Goal: Navigation & Orientation: Find specific page/section

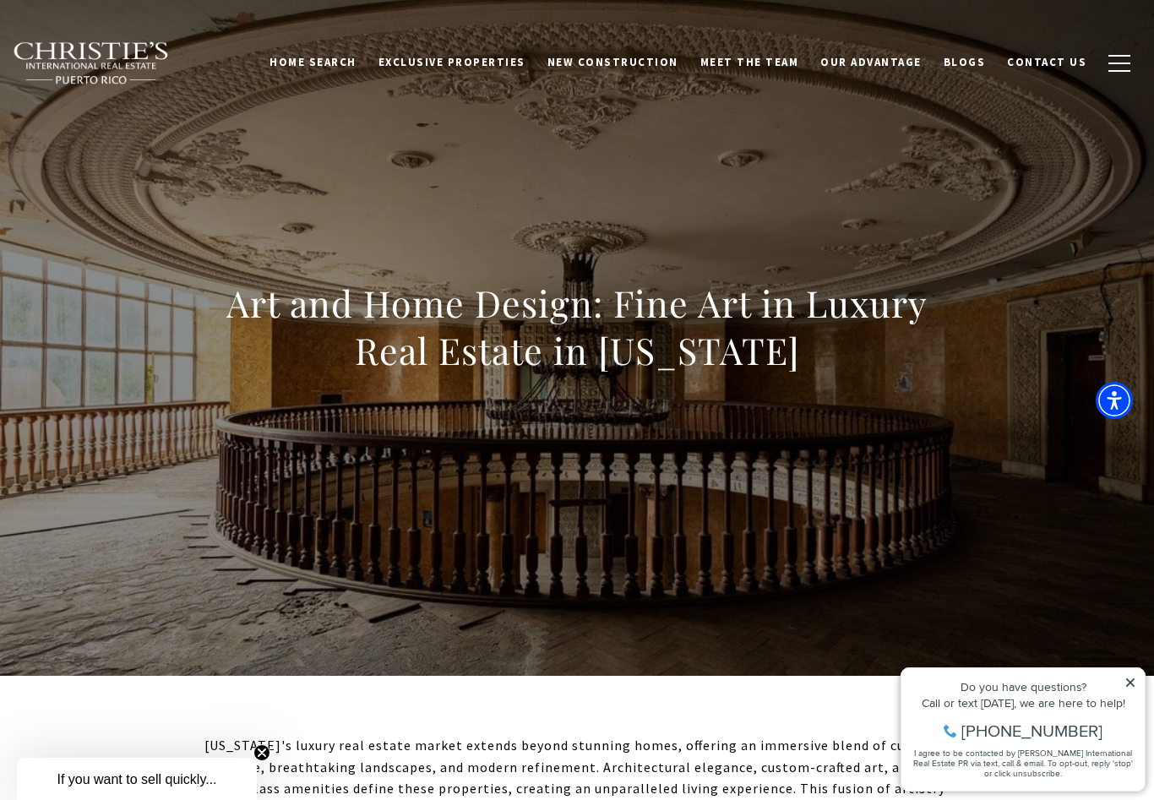
click at [518, 71] on link "Exclusive Properties" at bounding box center [451, 62] width 169 height 32
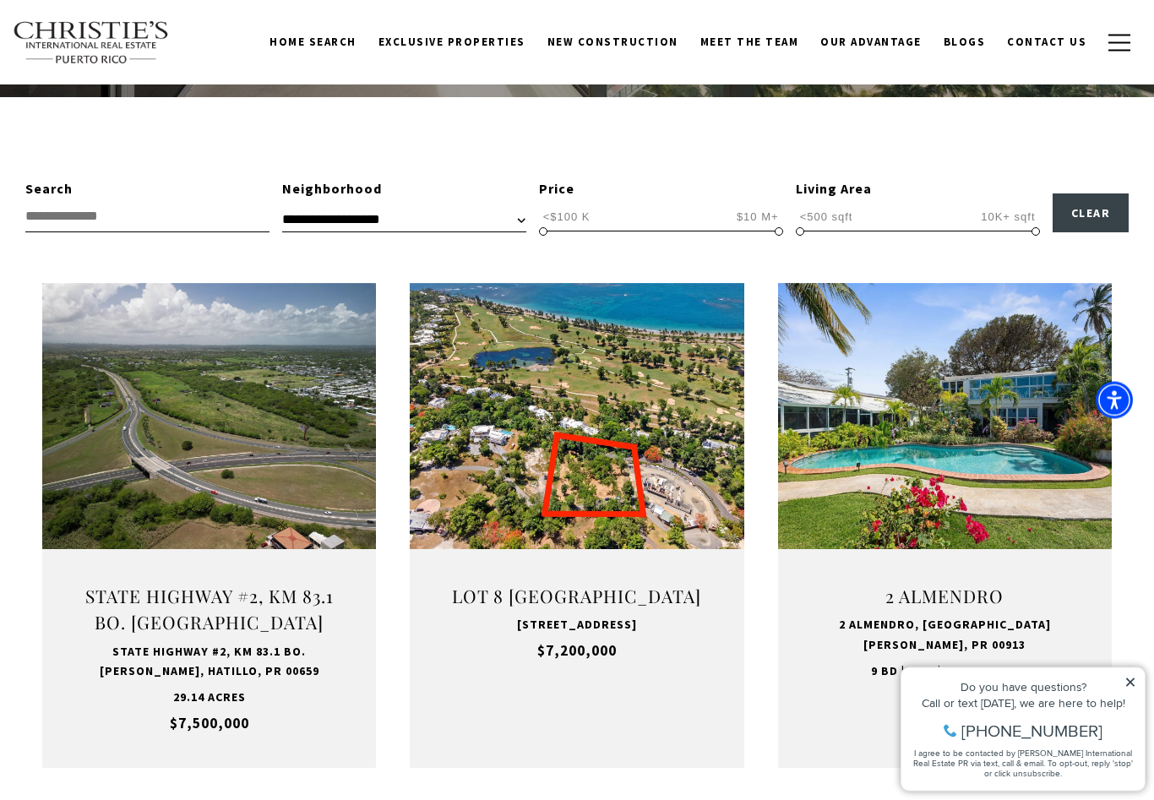
scroll to position [407, 0]
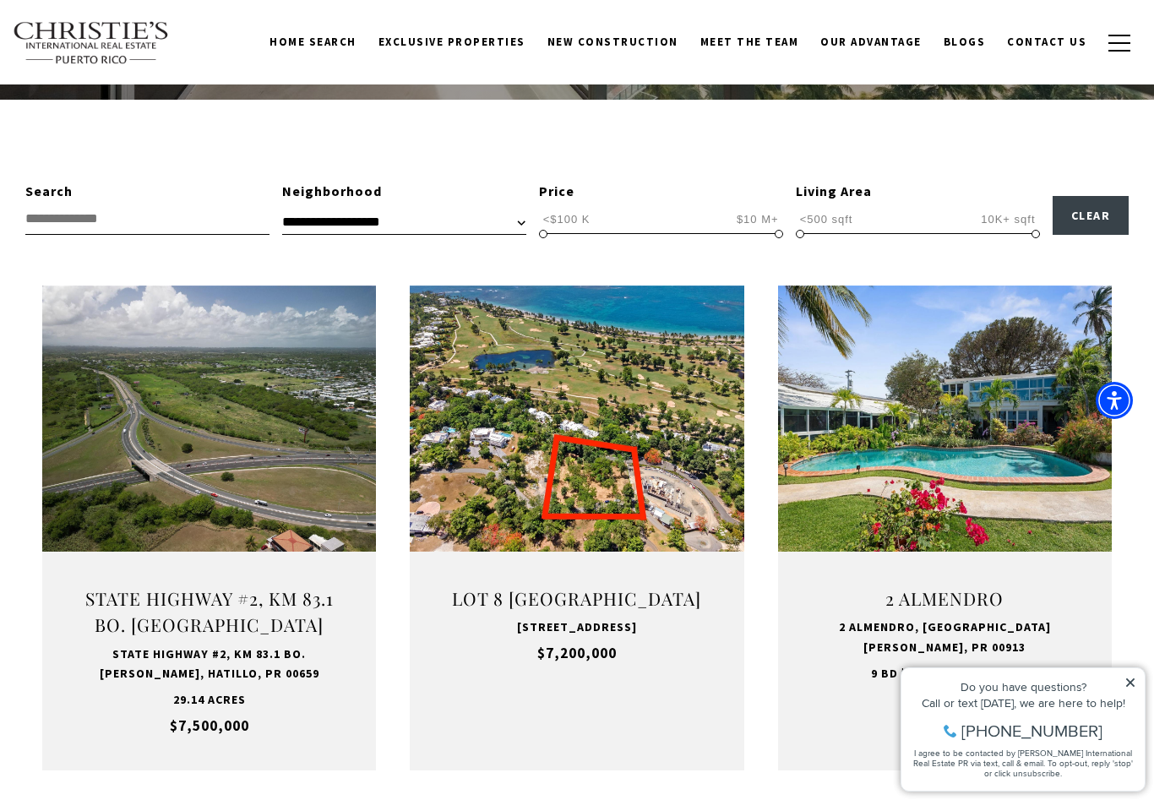
click at [618, 486] on button "VIEW PROPERTY" at bounding box center [577, 494] width 185 height 49
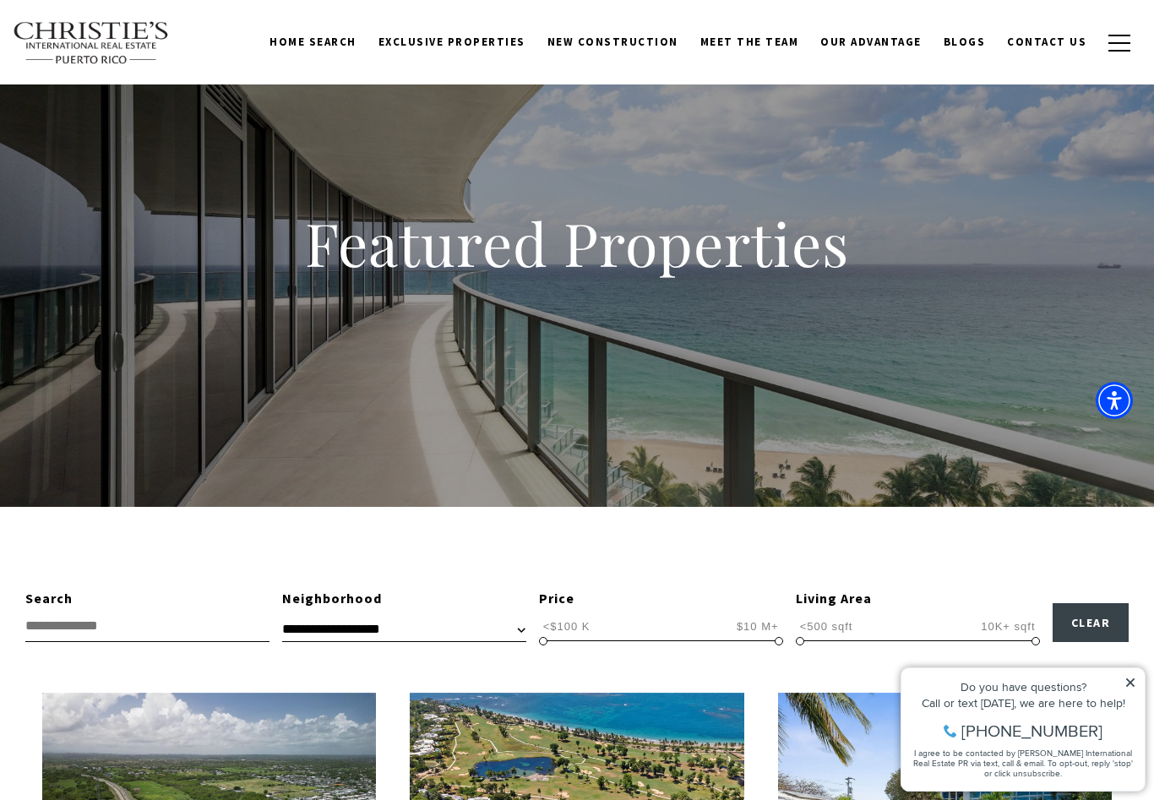
scroll to position [435, 0]
